Goal: Transaction & Acquisition: Subscribe to service/newsletter

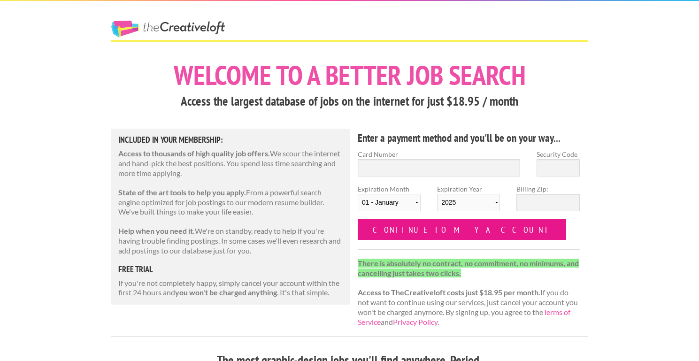
click at [389, 231] on input "Continue to my account" at bounding box center [462, 229] width 209 height 21
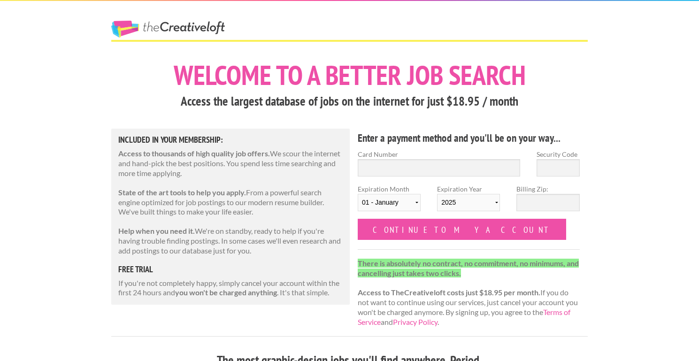
click at [129, 269] on h5 "free trial" at bounding box center [230, 269] width 225 height 8
